Goal: Find specific page/section

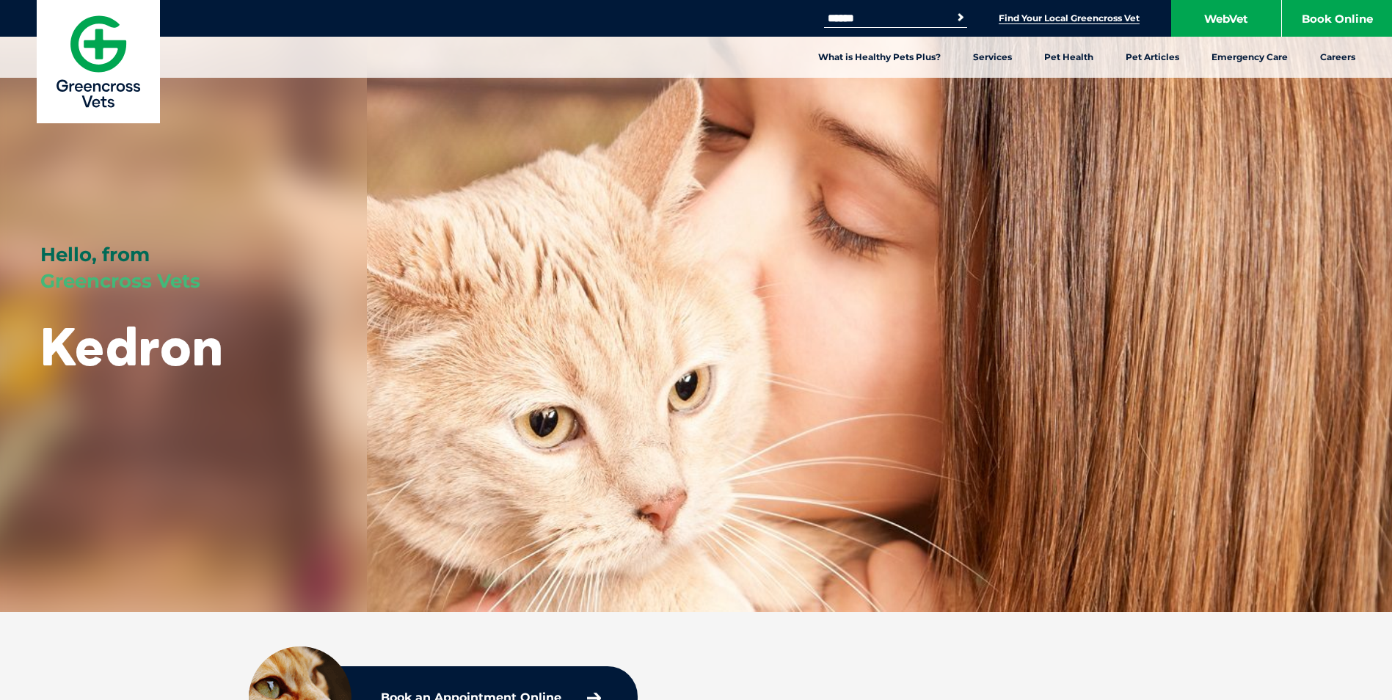
click at [1014, 13] on link "Find Your Local Greencross Vet" at bounding box center [1069, 18] width 141 height 12
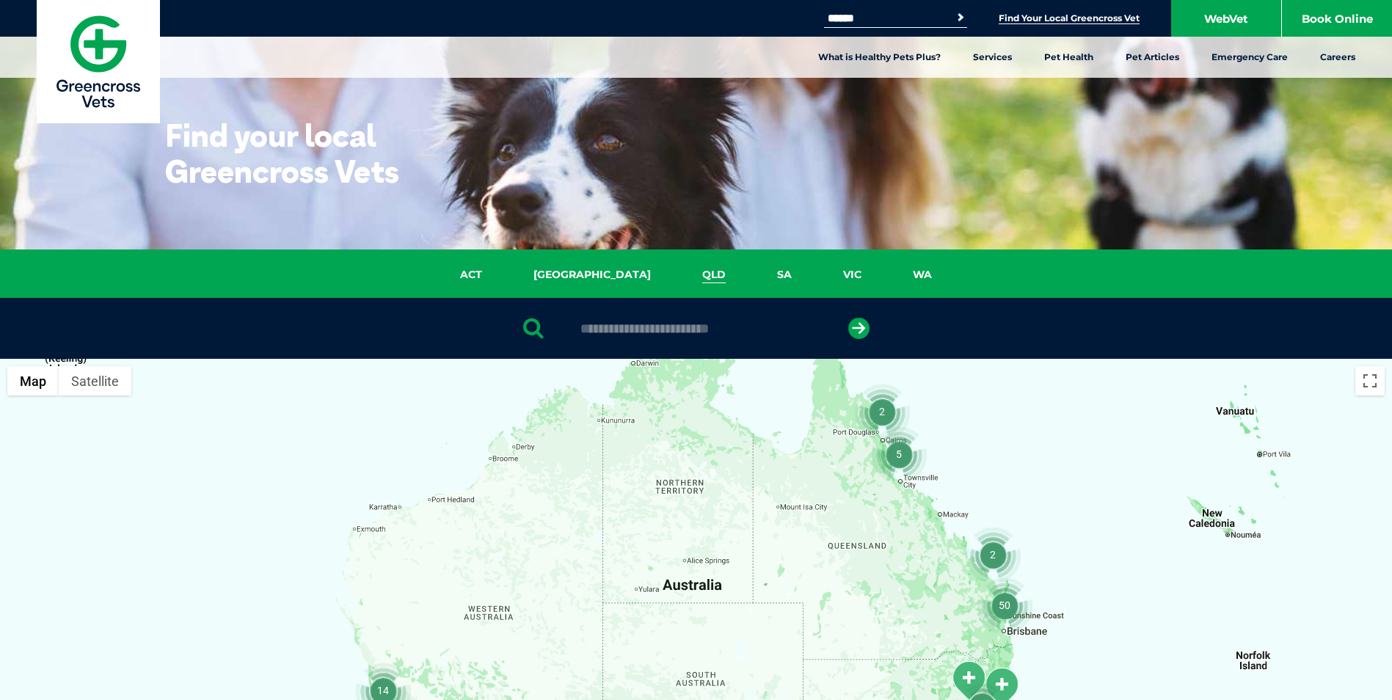
click at [677, 277] on link "QLD" at bounding box center [714, 274] width 75 height 17
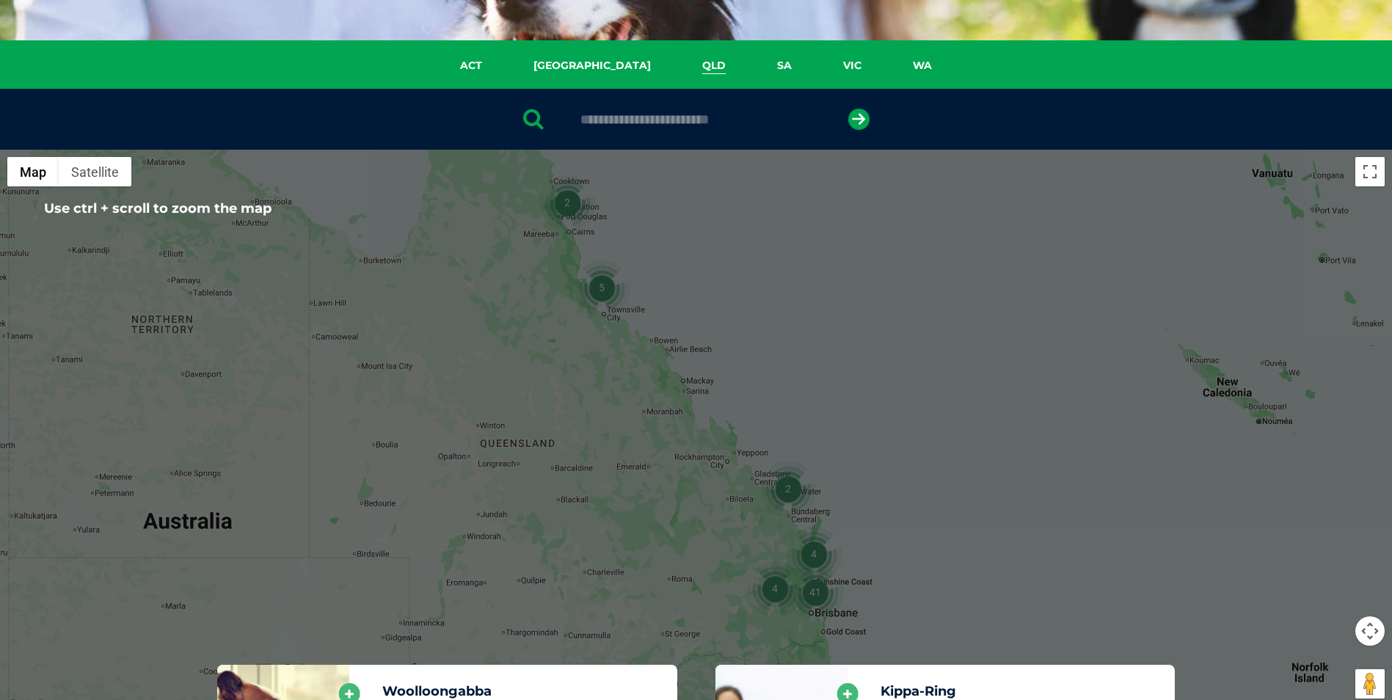
scroll to position [337, 0]
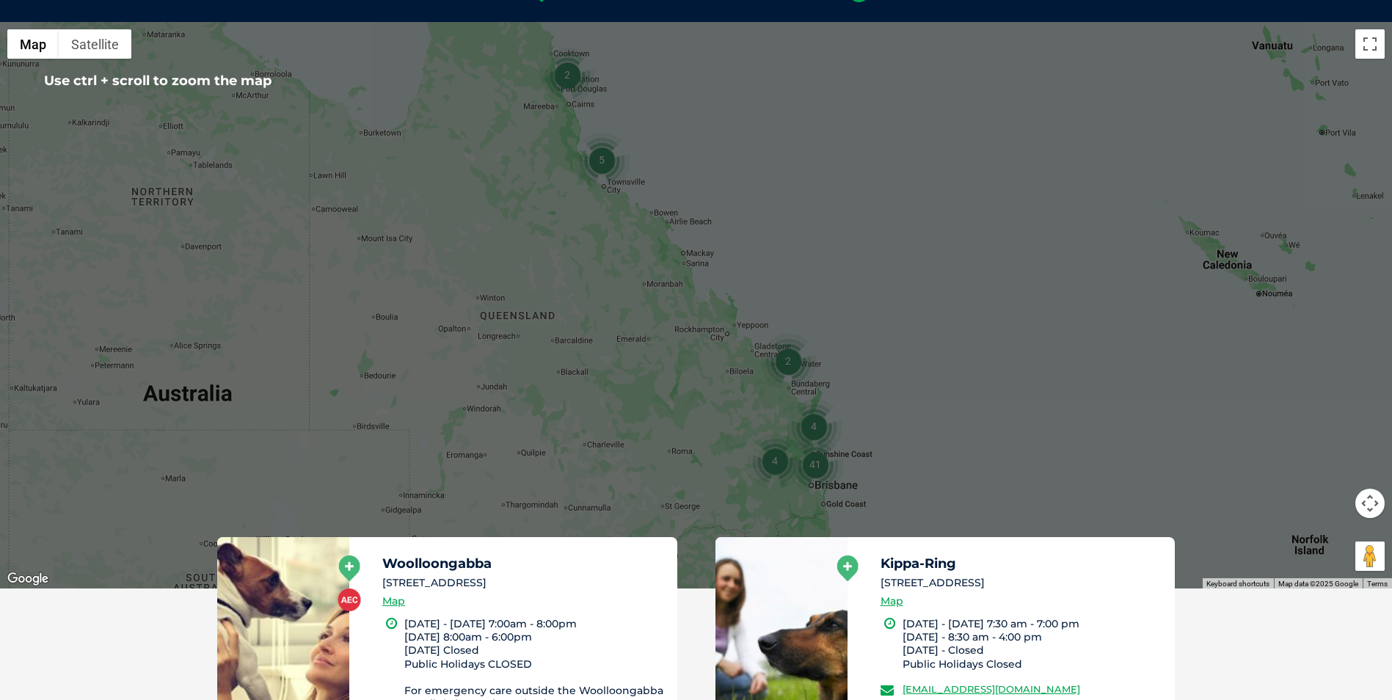
click at [813, 468] on img "41" at bounding box center [816, 465] width 56 height 56
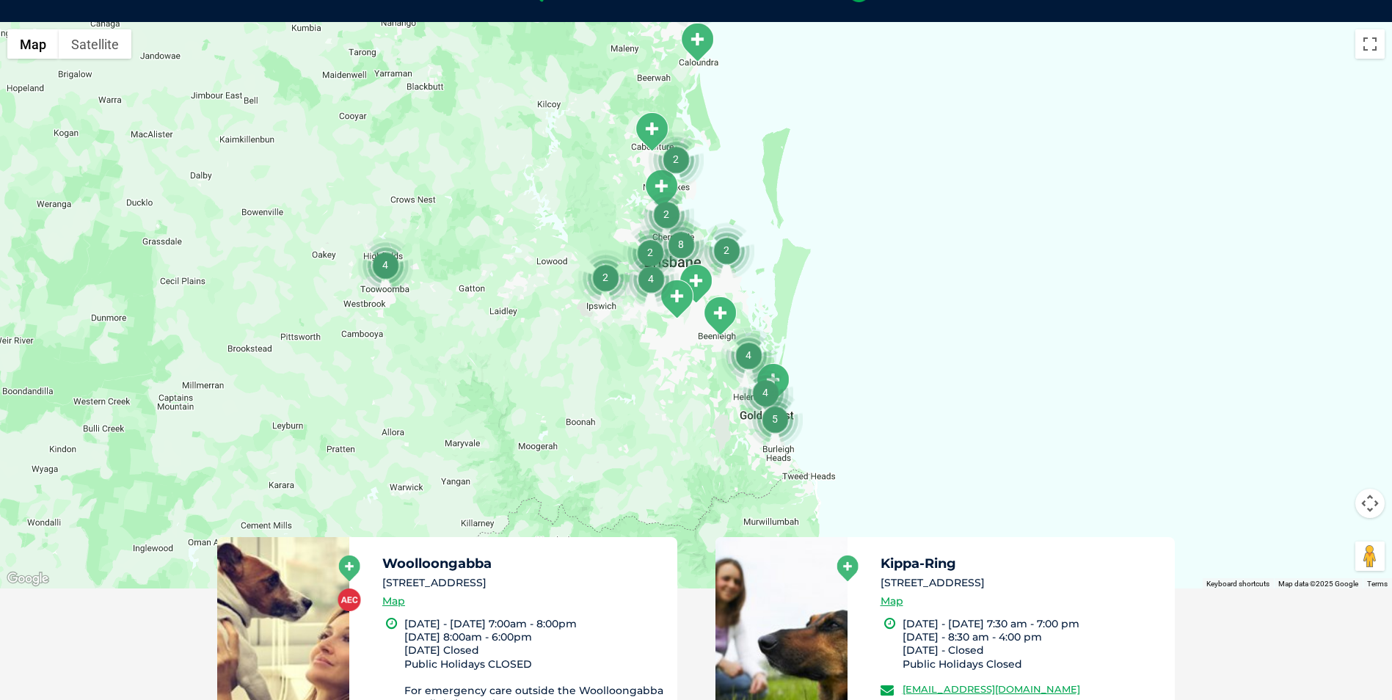
click at [665, 211] on img "2" at bounding box center [667, 214] width 56 height 56
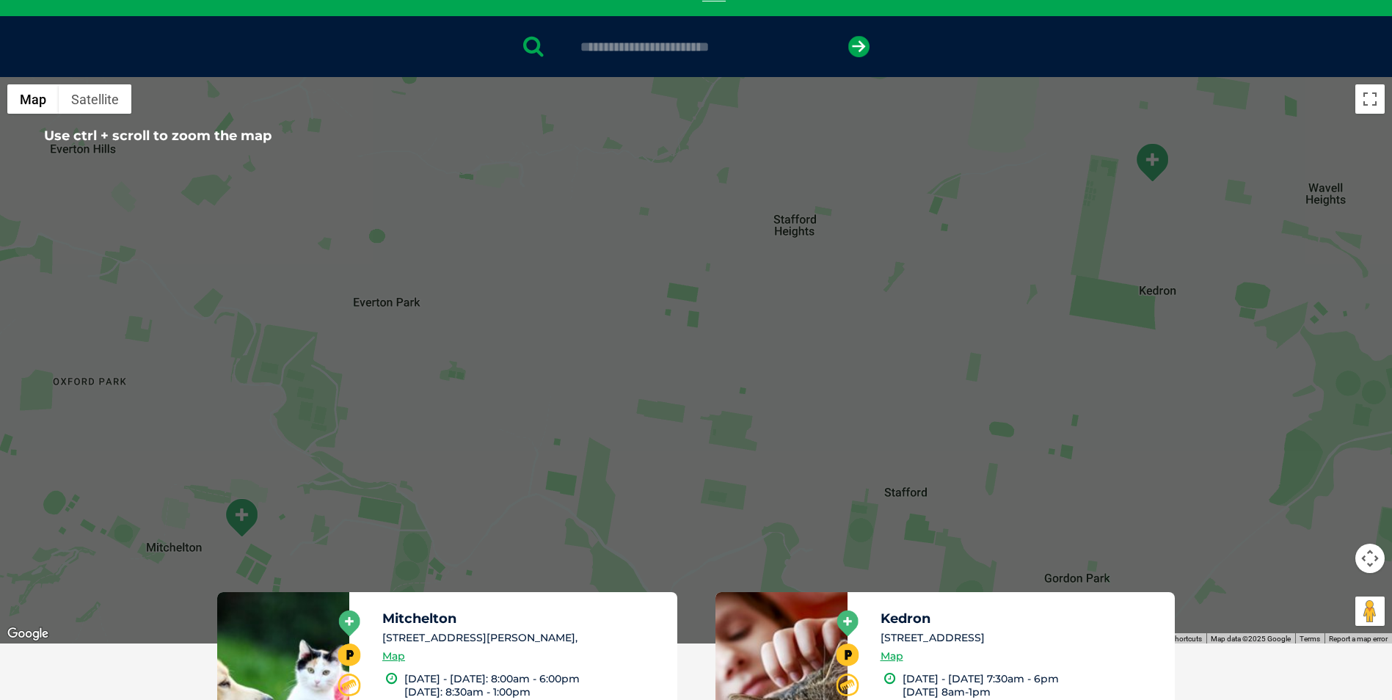
scroll to position [263, 0]
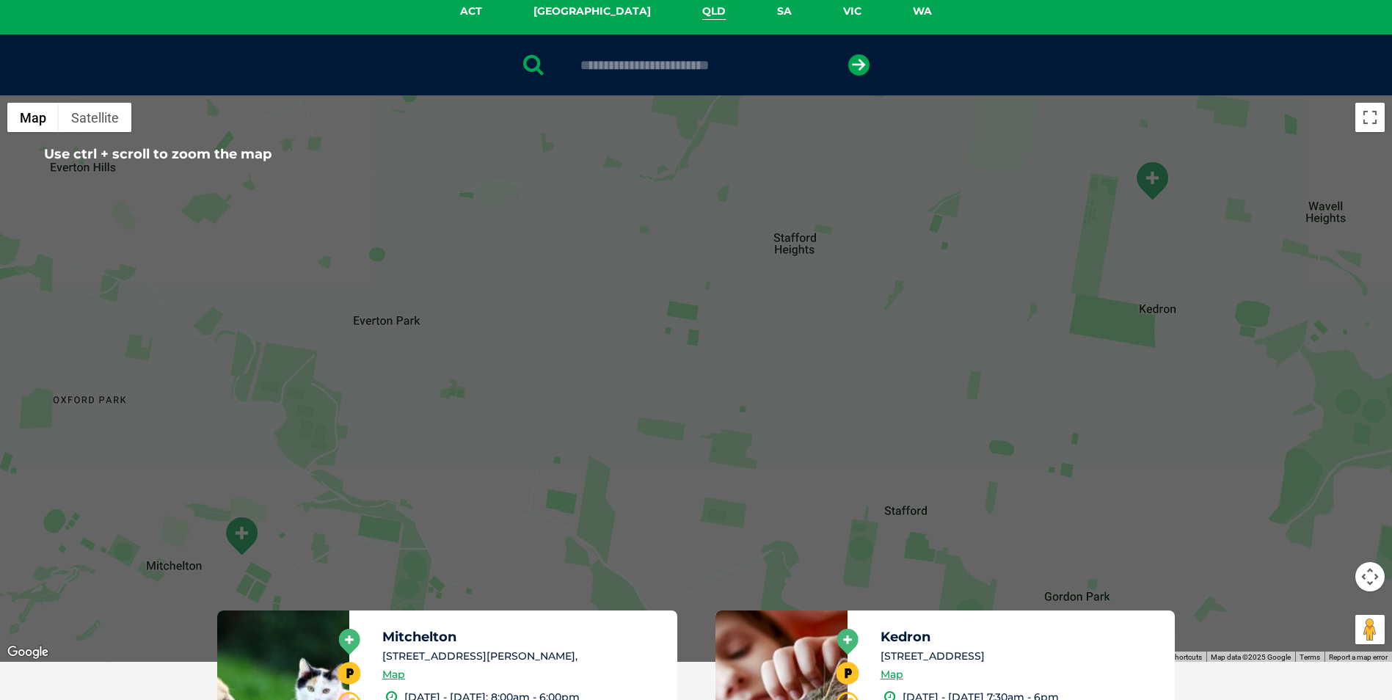
click at [1146, 187] on img "Kedron" at bounding box center [1152, 181] width 37 height 40
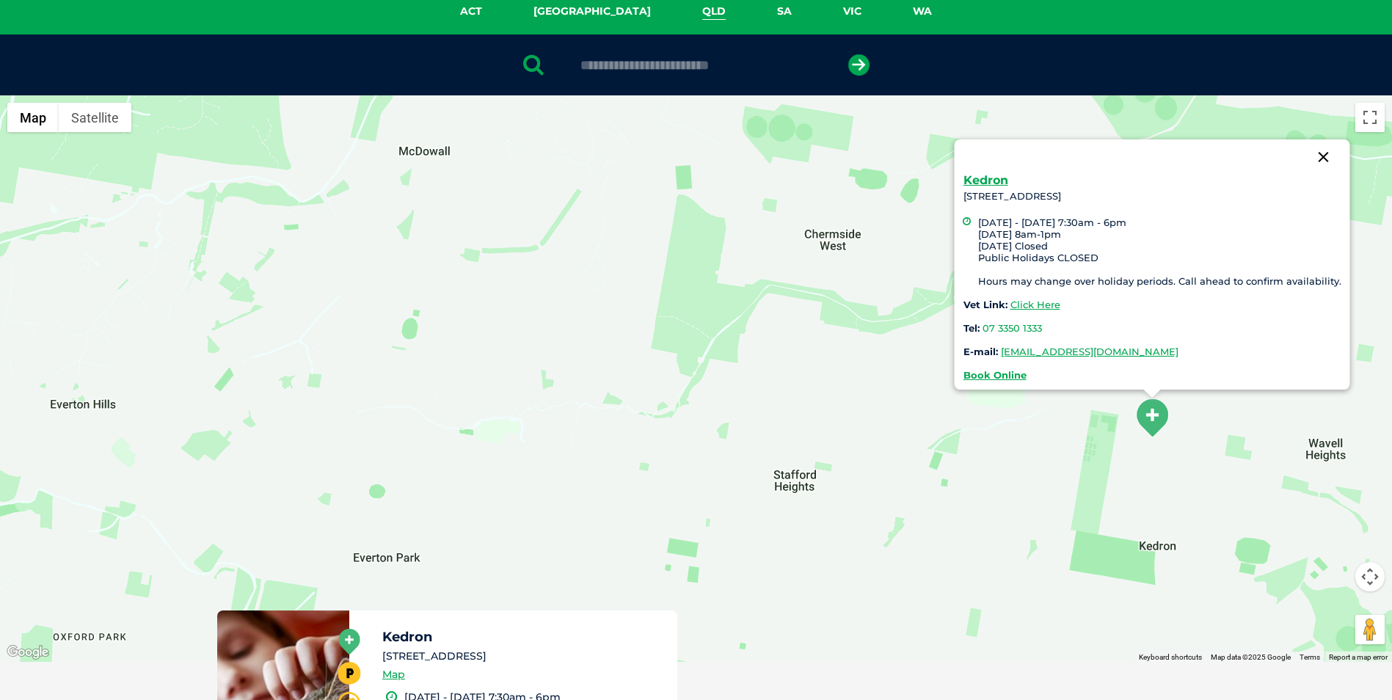
click at [1333, 151] on button "Close" at bounding box center [1323, 156] width 35 height 35
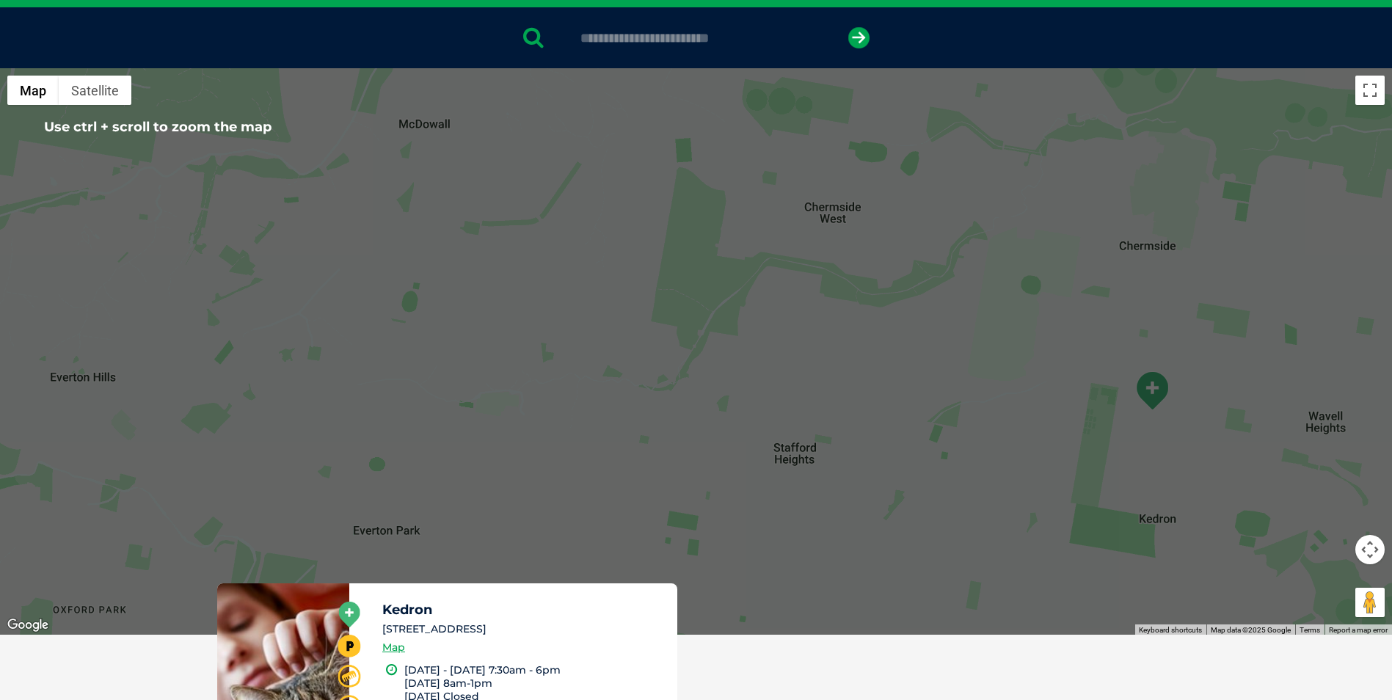
scroll to position [190, 0]
